Goal: Task Accomplishment & Management: Complete application form

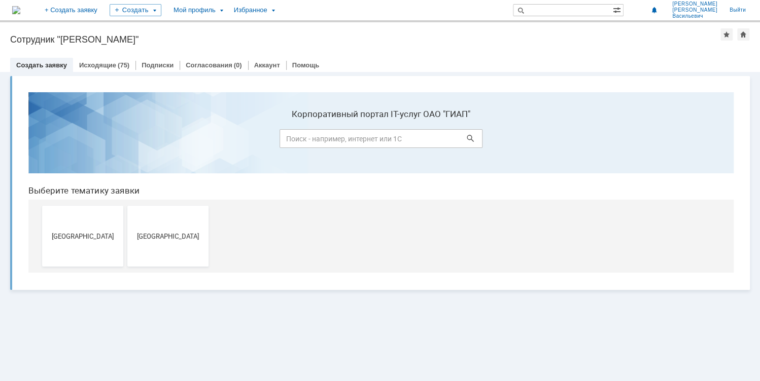
click at [171, 233] on span "[GEOGRAPHIC_DATA]" at bounding box center [167, 236] width 75 height 8
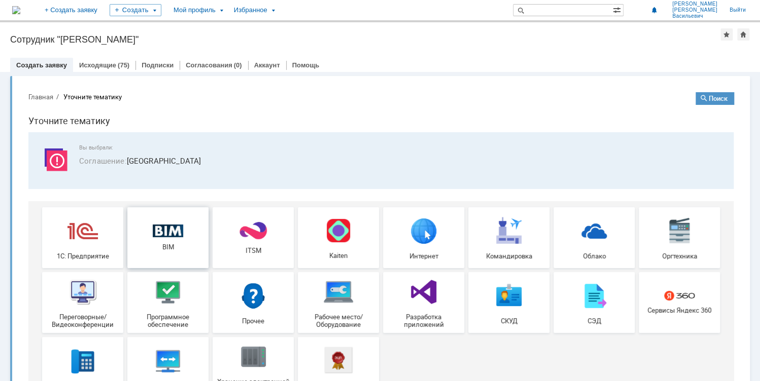
click at [170, 222] on link "BIM" at bounding box center [167, 237] width 81 height 61
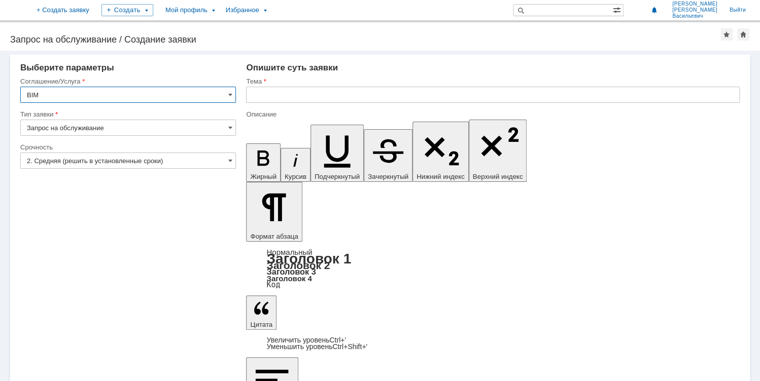
click at [269, 93] on input "text" at bounding box center [493, 95] width 494 height 16
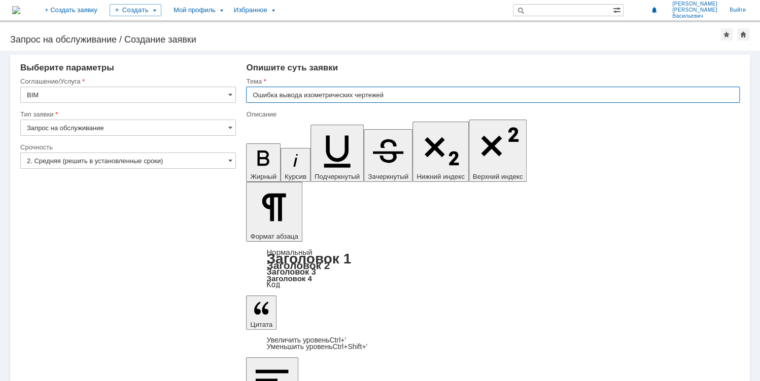
type input "Ошибка вывода изометрических чертежей"
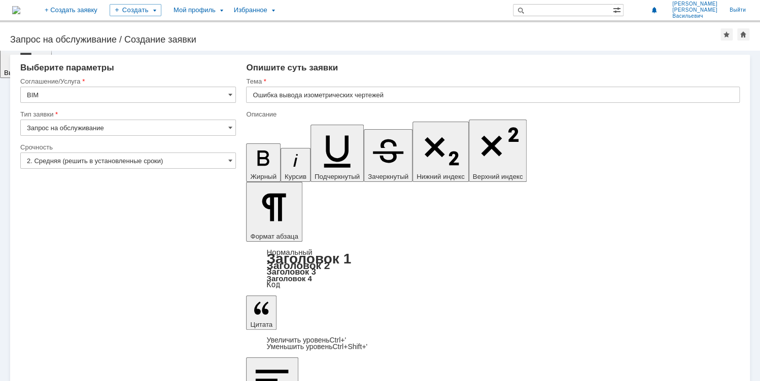
click at [153, 160] on input "2. Средняя (решить в установленные сроки)" at bounding box center [128, 161] width 216 height 16
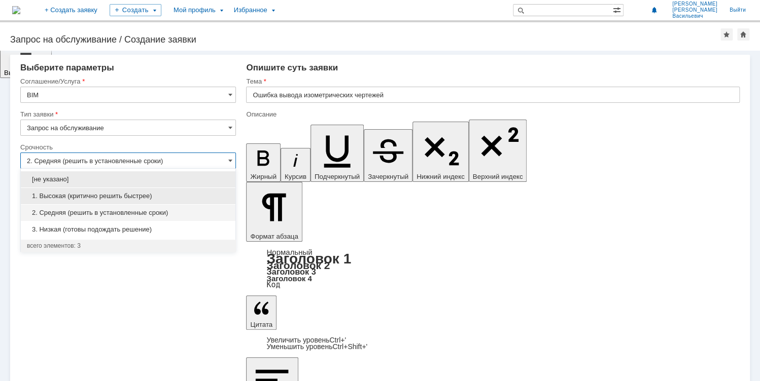
click at [102, 193] on span "1. Высокая (критично решить быстрее)" at bounding box center [128, 196] width 202 height 8
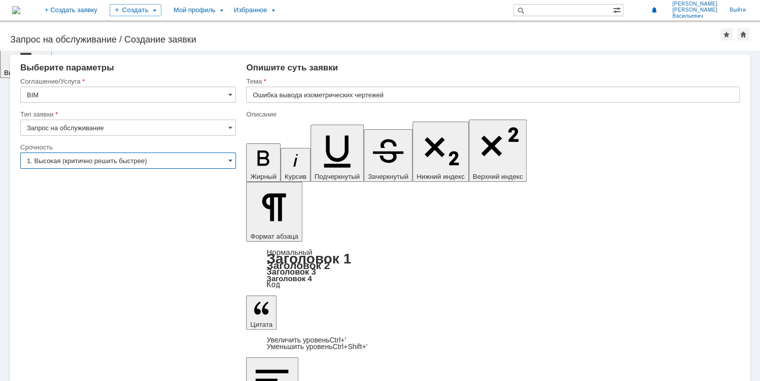
type input "1. Высокая (критично решить быстрее)"
